Goal: Task Accomplishment & Management: Manage account settings

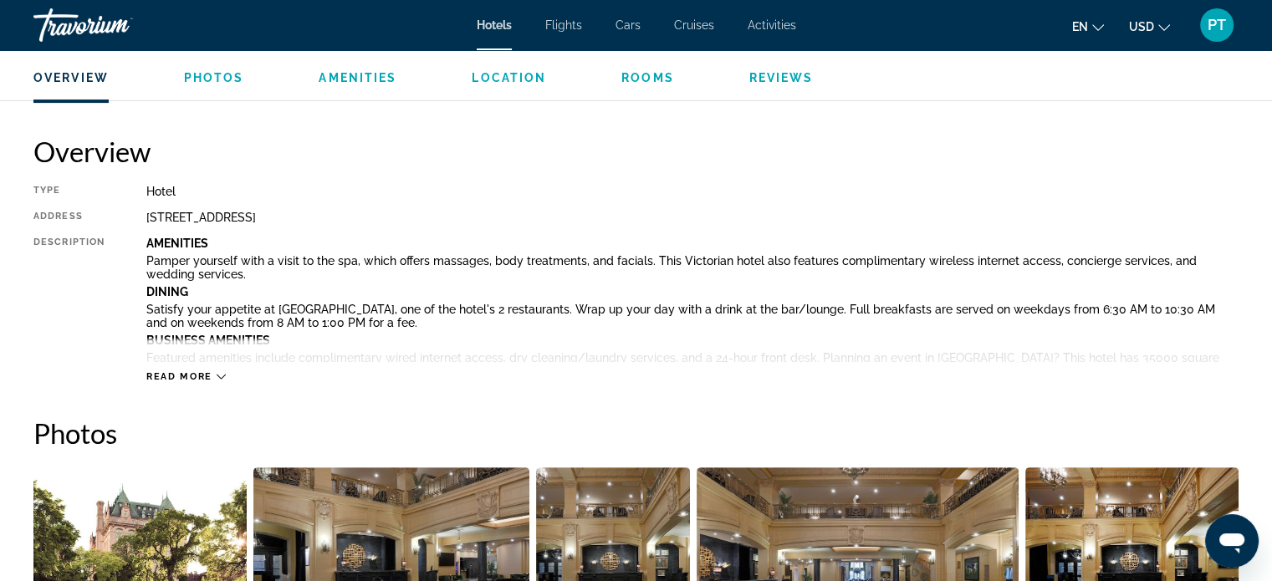
click at [1208, 38] on div "PT" at bounding box center [1216, 24] width 33 height 33
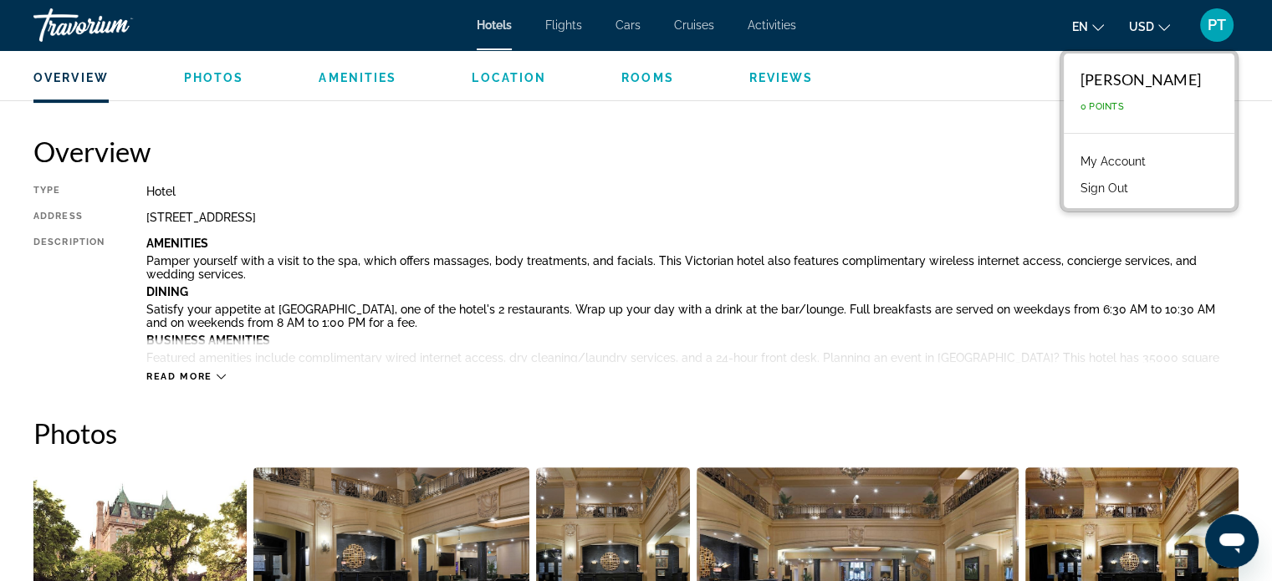
click at [1105, 156] on link "My Account" at bounding box center [1113, 162] width 82 height 22
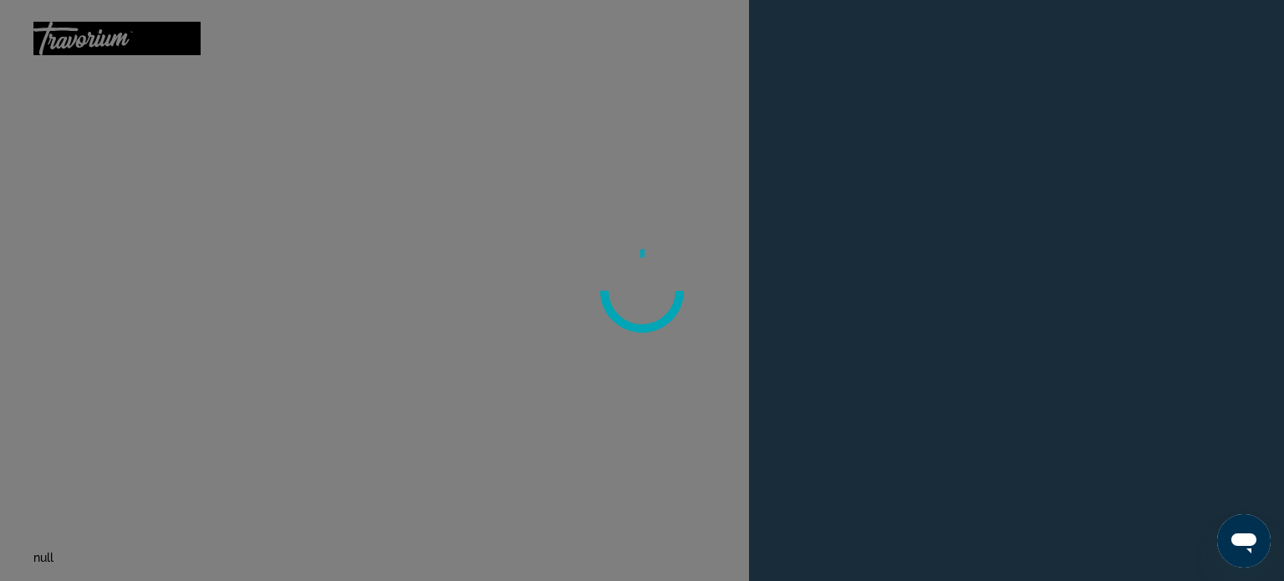
click at [424, 152] on div at bounding box center [642, 290] width 1284 height 581
